Goal: Task Accomplishment & Management: Manage account settings

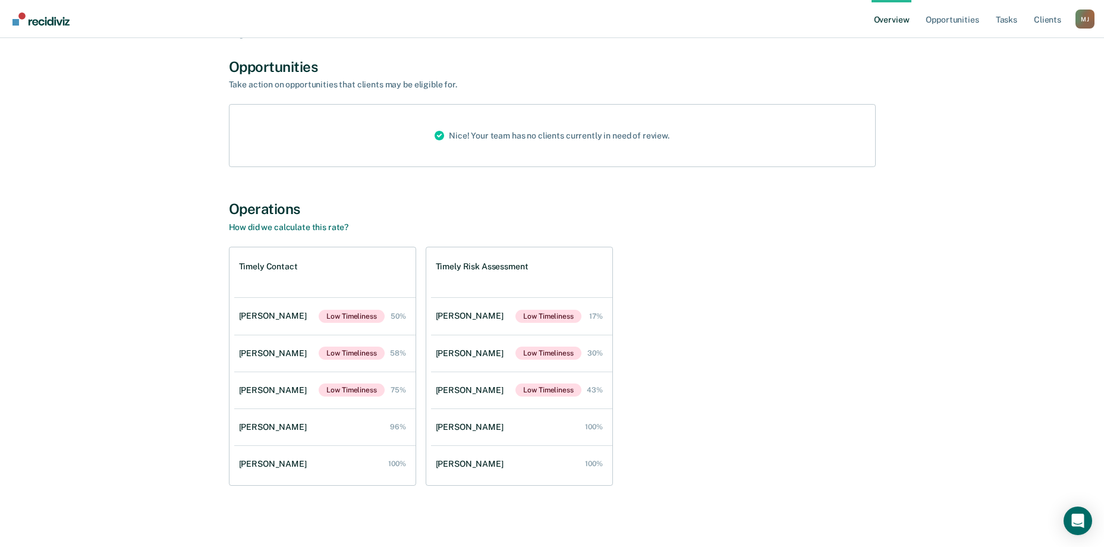
scroll to position [72, 0]
click at [272, 352] on div "[PERSON_NAME]" at bounding box center [275, 353] width 73 height 10
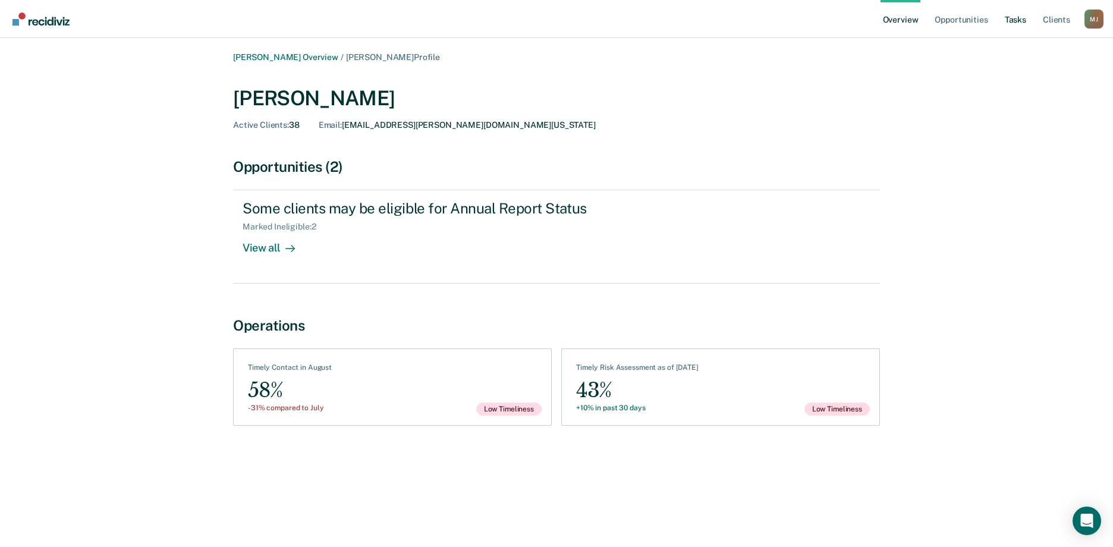
click at [1017, 19] on link "Tasks" at bounding box center [1015, 19] width 26 height 38
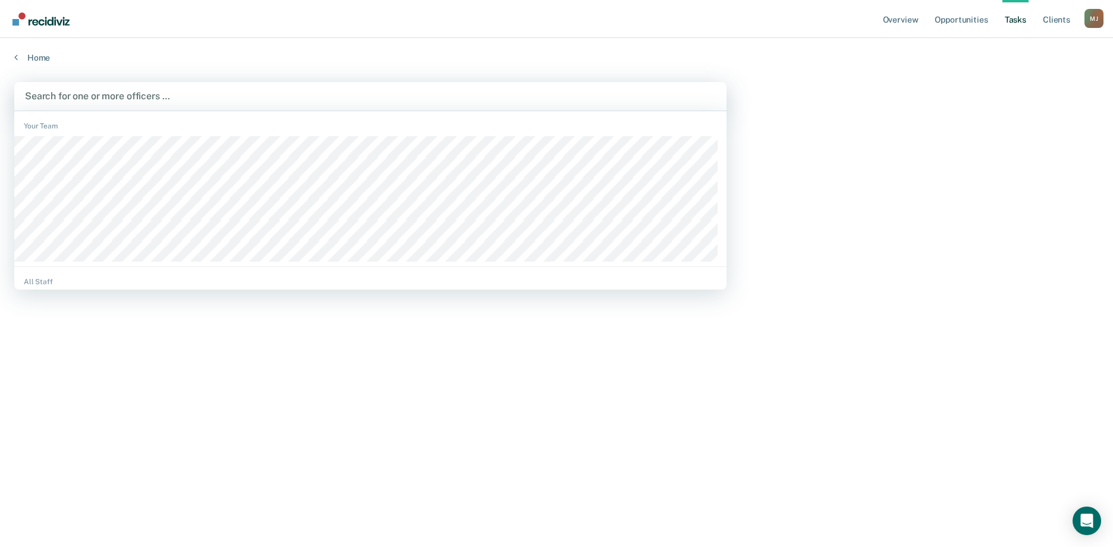
click at [46, 92] on div at bounding box center [370, 96] width 691 height 14
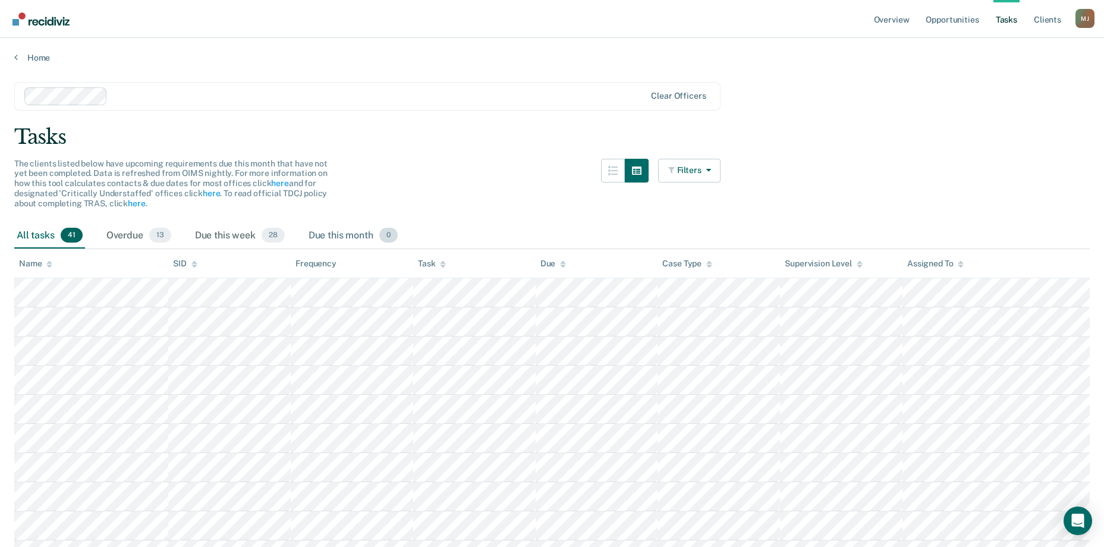
click at [352, 232] on div "Due this month 0" at bounding box center [353, 236] width 94 height 26
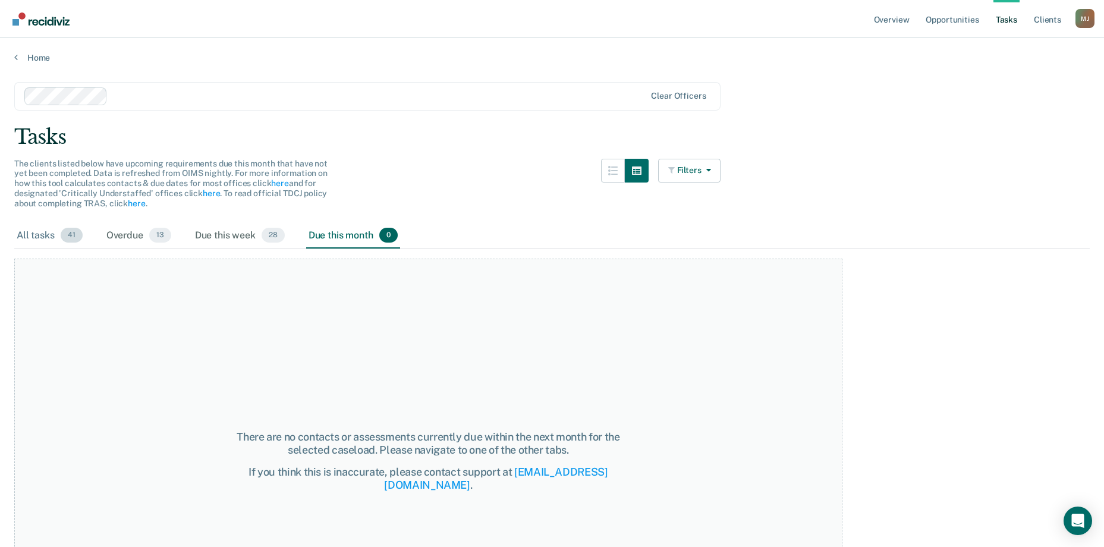
click at [33, 234] on div "All tasks 41" at bounding box center [49, 236] width 71 height 26
